Goal: Understand process/instructions: Learn how to perform a task or action

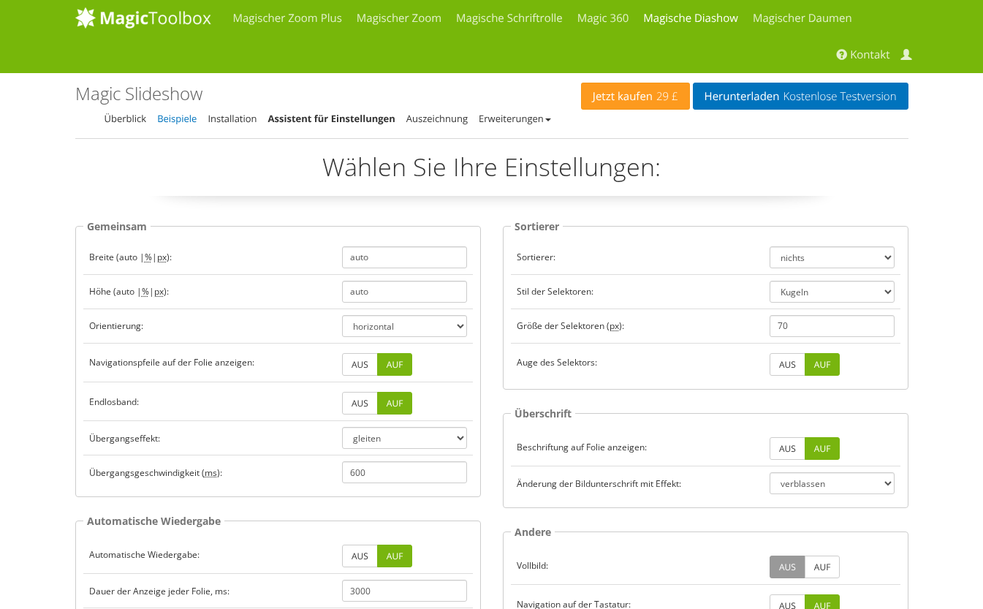
click at [179, 119] on link "Beispiele" at bounding box center [176, 118] width 39 height 13
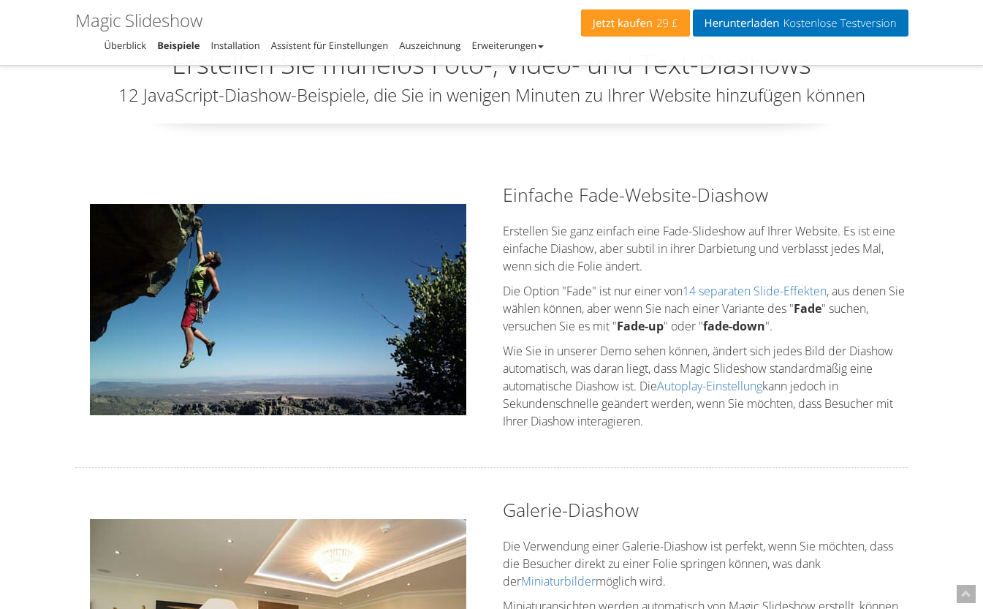
scroll to position [72, 0]
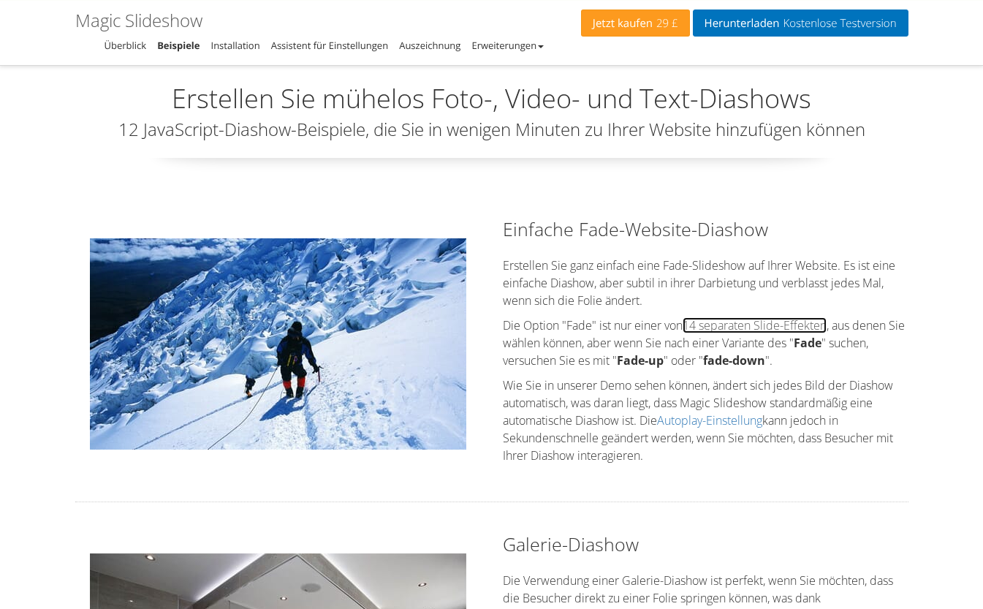
click at [761, 325] on link "14 separaten Slide-Effekten" at bounding box center [754, 325] width 144 height 16
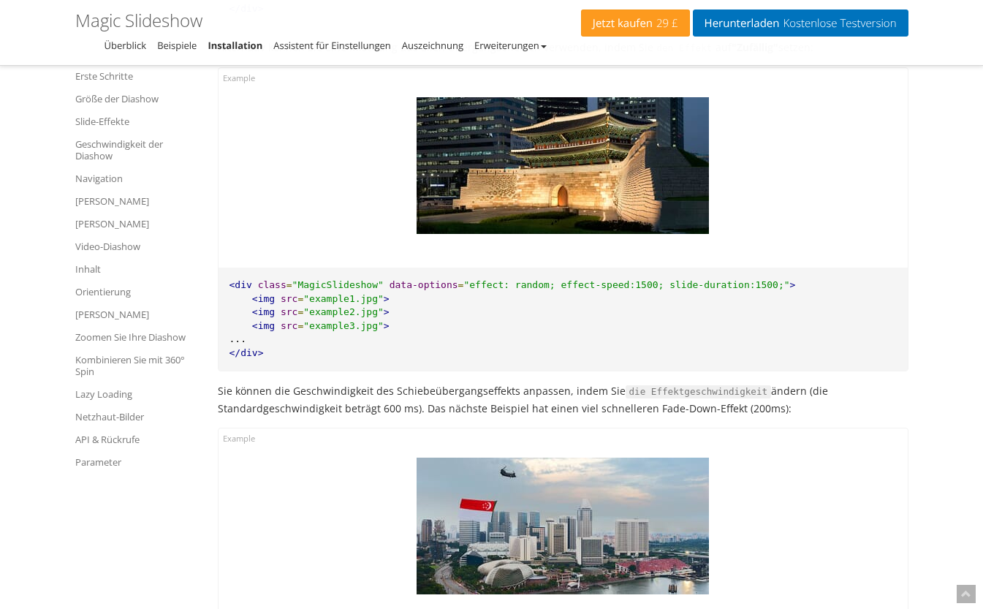
scroll to position [3296, 0]
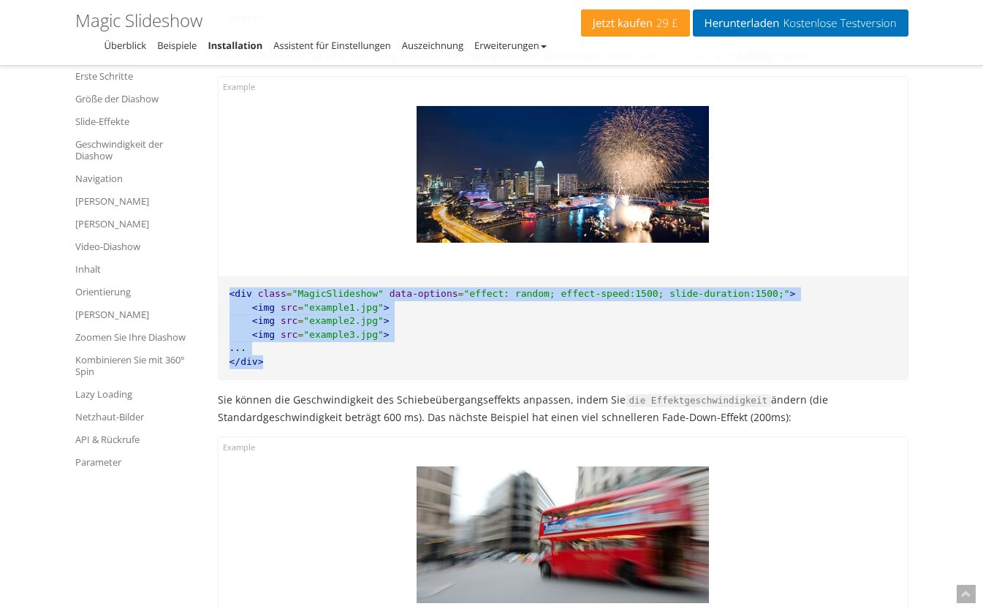
drag, startPoint x: 267, startPoint y: 346, endPoint x: 225, endPoint y: 284, distance: 75.2
click at [225, 284] on pre "<div class = "MagicSlideshow" data-options = "effect: random; effect-speed:1500…" at bounding box center [562, 327] width 689 height 103
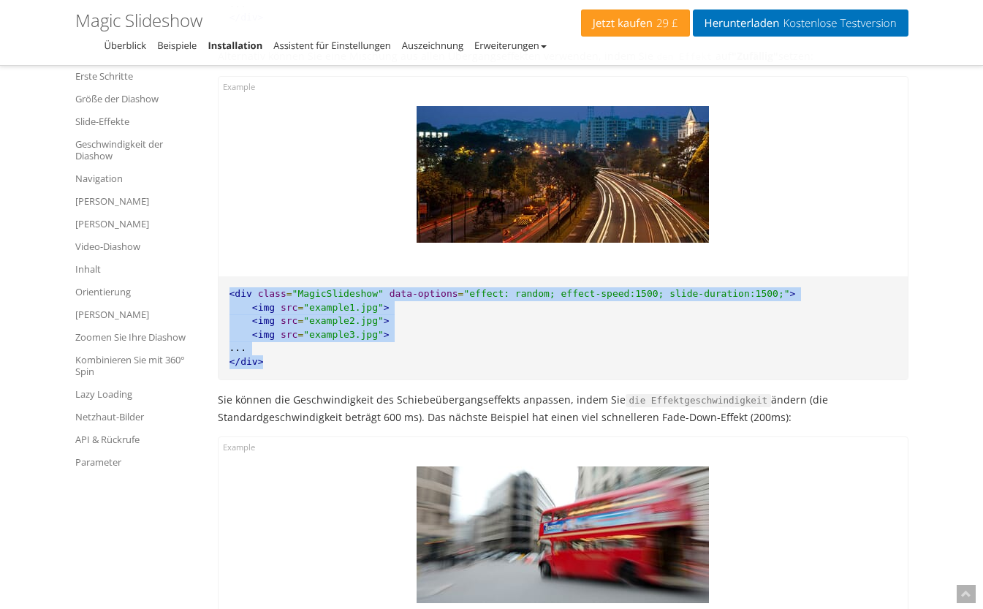
copy pre "<div class = "MagicSlideshow" data-options = "effect: random; effect-speed:1500…"
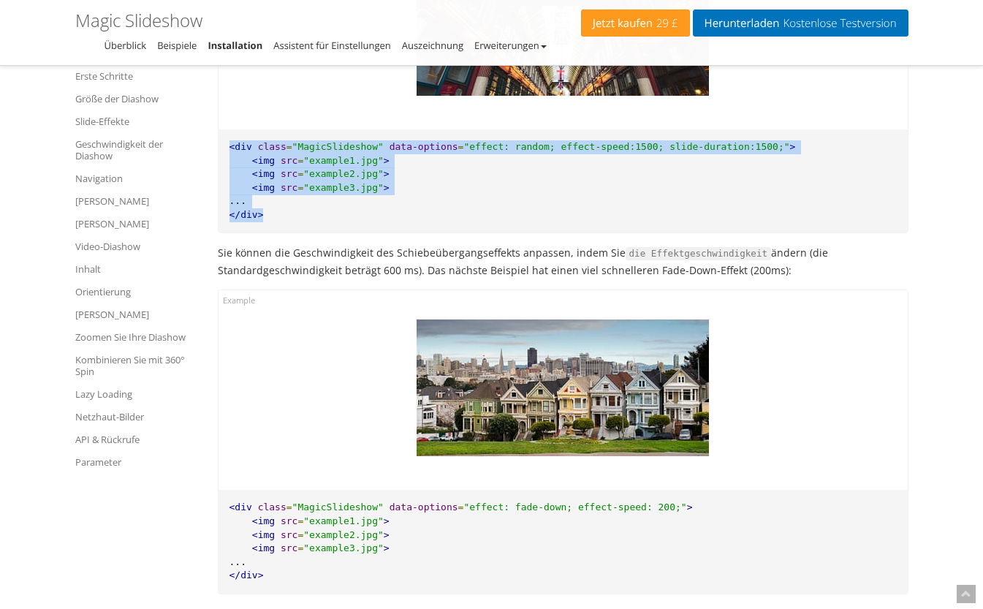
scroll to position [3369, 0]
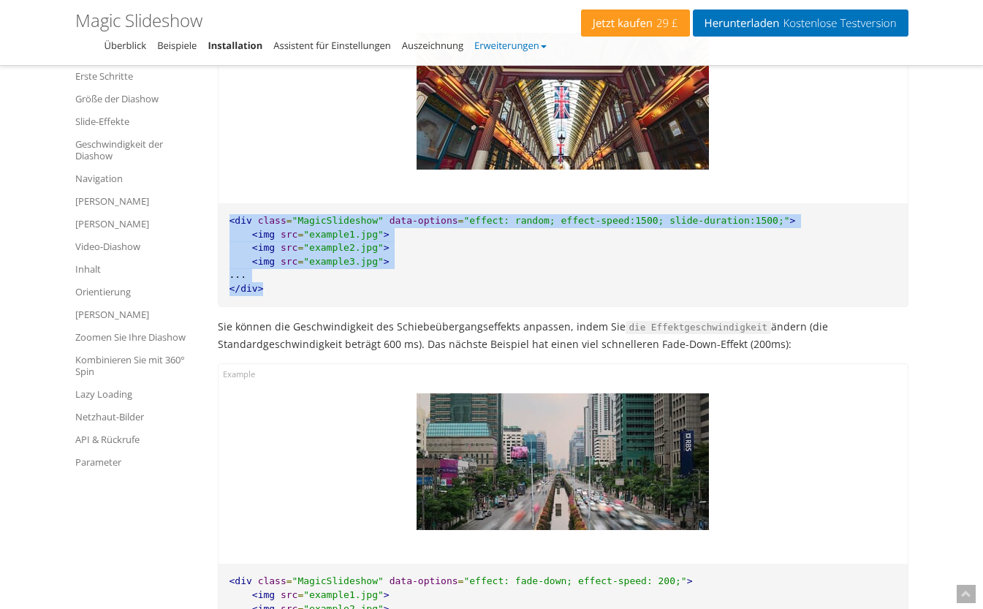
click at [537, 42] on font "Erweiterungen" at bounding box center [506, 45] width 65 height 13
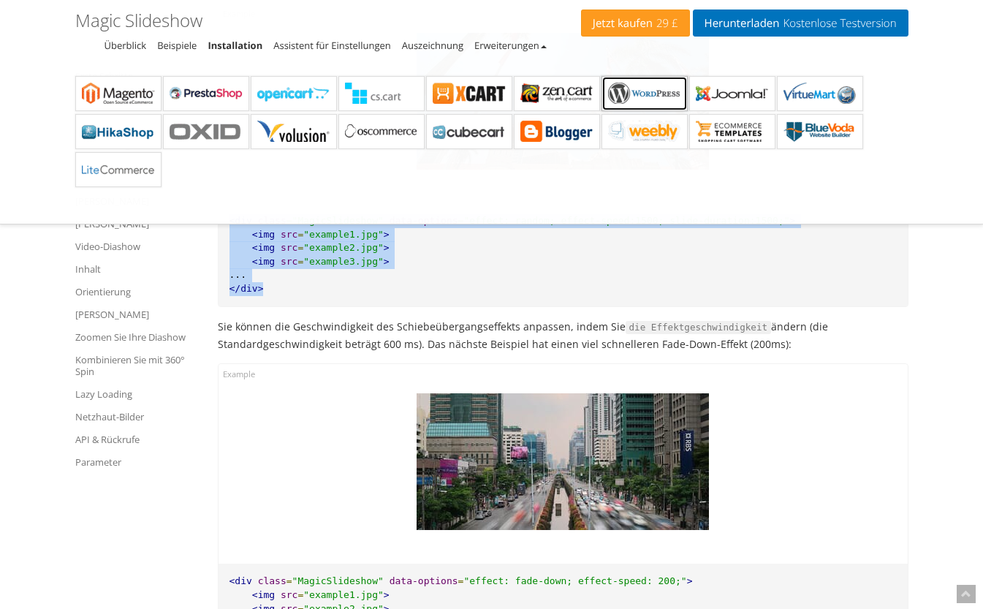
click at [642, 91] on b "Magic Slideshow für WordPress" at bounding box center [644, 94] width 73 height 22
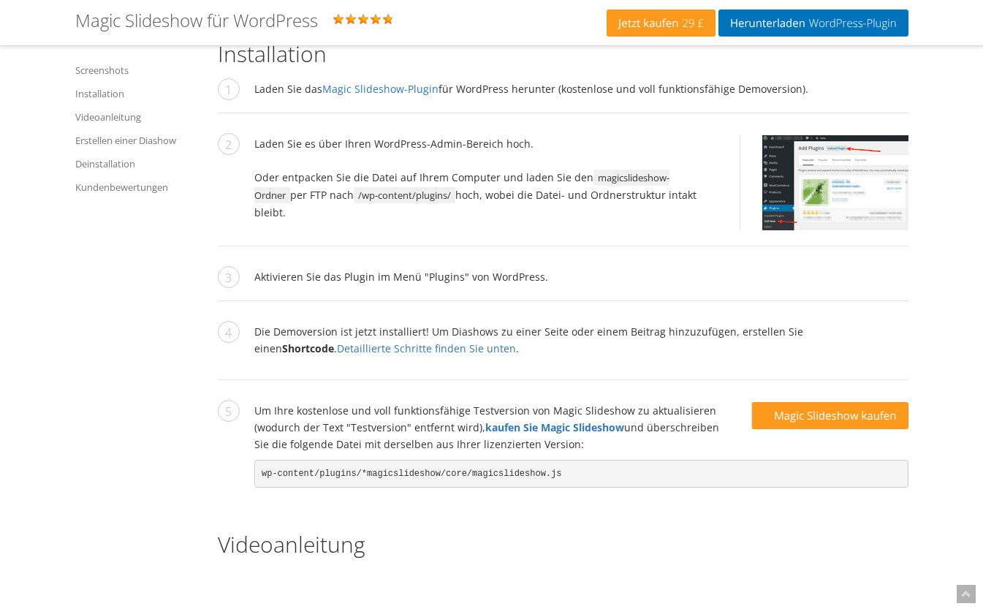
scroll to position [2338, 0]
